Goal: Information Seeking & Learning: Check status

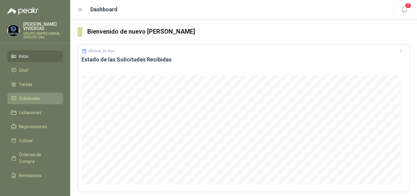
click at [35, 96] on span "Solicitudes" at bounding box center [29, 98] width 21 height 7
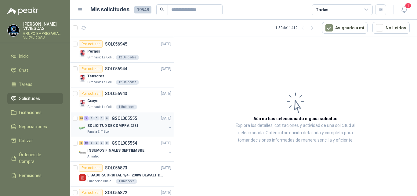
scroll to position [153, 0]
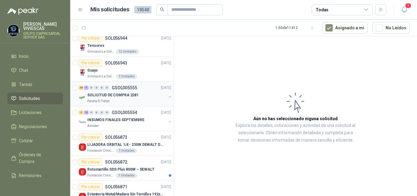
click at [114, 93] on p "SOLICITUD DE COMPRA 2281" at bounding box center [112, 95] width 51 height 6
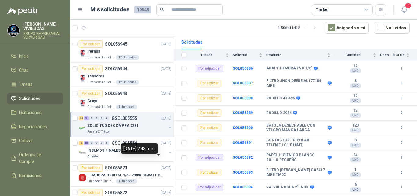
scroll to position [153, 0]
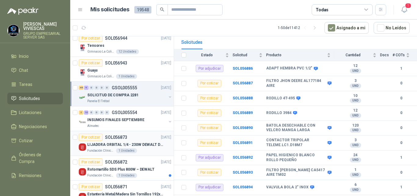
click at [125, 144] on p "LIJADORA ORBITAL 1/4 - 230W DEWALT DWE6411-B3" at bounding box center [125, 145] width 76 height 6
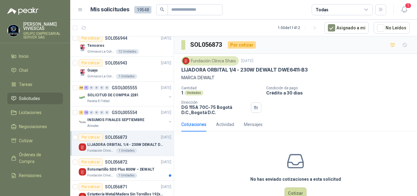
scroll to position [214, 0]
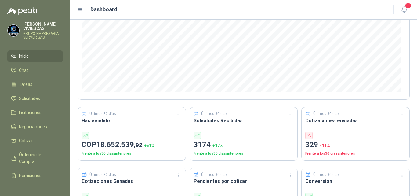
scroll to position [92, 0]
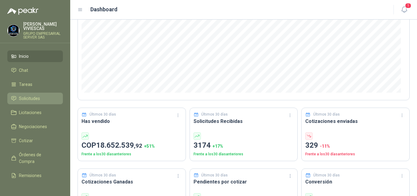
click at [37, 97] on span "Solicitudes" at bounding box center [29, 98] width 21 height 7
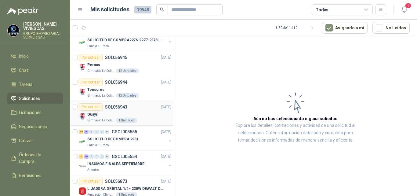
scroll to position [122, 0]
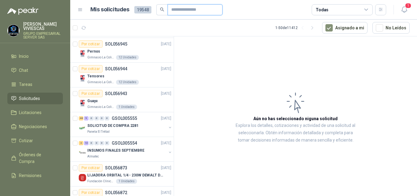
click at [203, 11] on input "text" at bounding box center [192, 10] width 43 height 10
click at [173, 9] on input "text" at bounding box center [192, 10] width 43 height 10
click at [162, 8] on icon "search" at bounding box center [162, 9] width 4 height 4
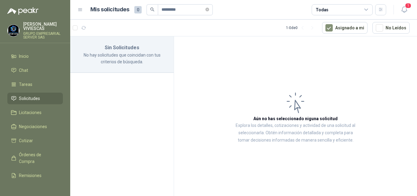
scroll to position [0, 0]
click at [192, 10] on input "*********" at bounding box center [183, 10] width 43 height 10
type input "*"
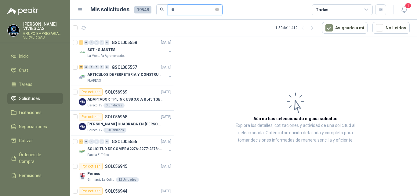
type input "*"
click at [172, 9] on input "text" at bounding box center [190, 10] width 43 height 10
click at [202, 9] on input "text" at bounding box center [192, 10] width 43 height 10
type input "*********"
click at [160, 8] on icon "search" at bounding box center [162, 9] width 4 height 4
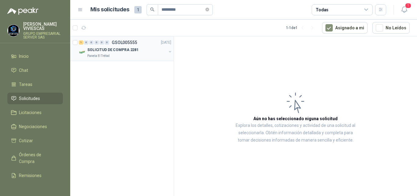
click at [113, 50] on p "SOLICITUD DE COMPRA 2281" at bounding box center [112, 50] width 51 height 6
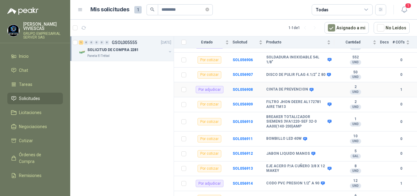
scroll to position [458, 0]
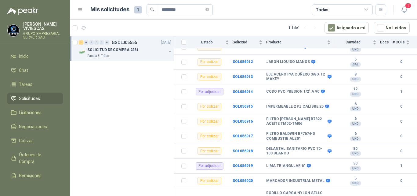
click at [29, 96] on span "Solicitudes" at bounding box center [29, 98] width 21 height 7
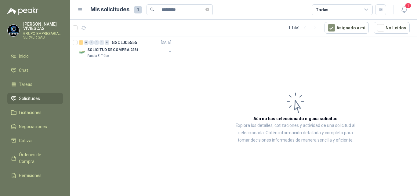
click at [33, 98] on span "Solicitudes" at bounding box center [29, 98] width 21 height 7
click at [33, 96] on span "Solicitudes" at bounding box center [29, 98] width 21 height 7
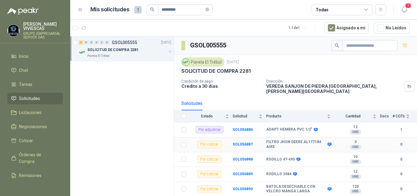
scroll to position [61, 0]
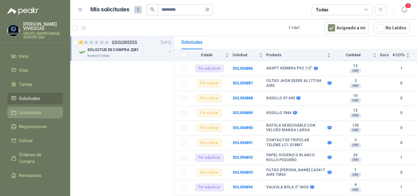
click at [31, 111] on span "Licitaciones" at bounding box center [30, 112] width 23 height 7
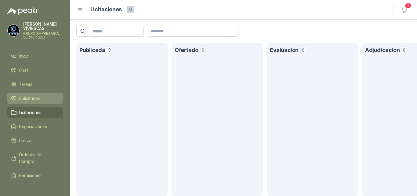
click at [31, 96] on span "Solicitudes" at bounding box center [29, 98] width 21 height 7
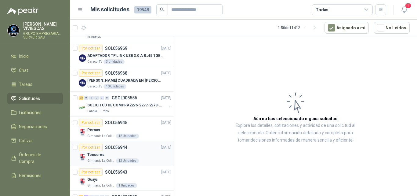
scroll to position [61, 0]
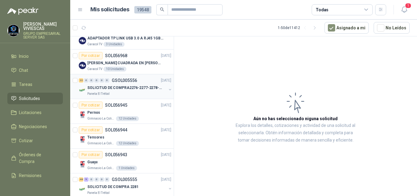
click at [134, 86] on p "SOLICITUD DE COMPRA2276-2277-2278-2284-2285-" at bounding box center [125, 88] width 76 height 6
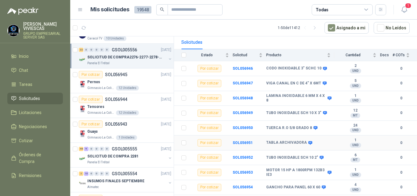
scroll to position [92, 0]
